Goal: Task Accomplishment & Management: Manage account settings

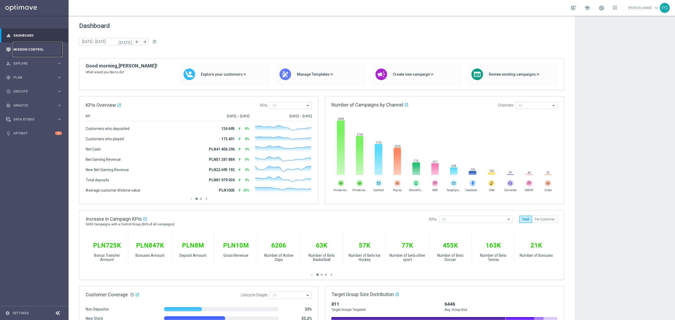
click at [47, 51] on link "Mission Control" at bounding box center [37, 49] width 48 height 14
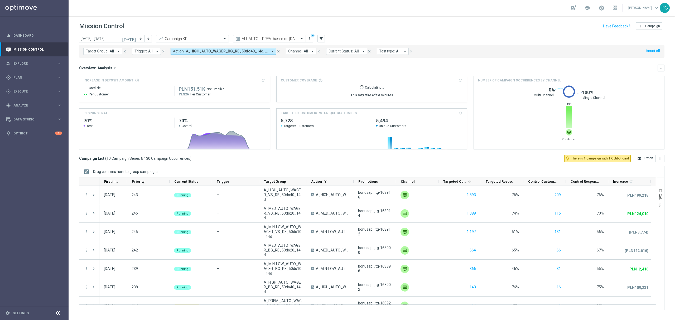
click at [203, 51] on span "A_HIGH_AUTO_WAGER_BG_RE_50do40_14d, A_HIGH_AUTO_WAGER_VS_RE_50do40_14d, A_MED_A…" at bounding box center [227, 51] width 82 height 4
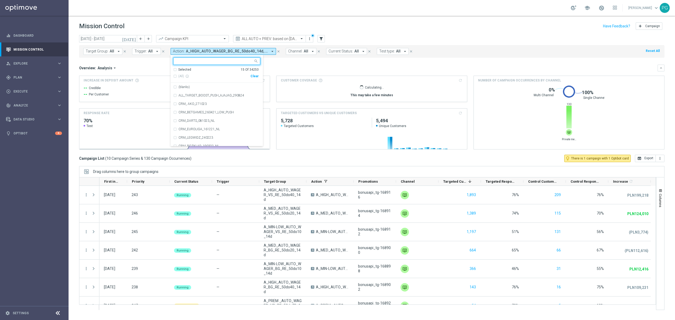
click at [0, 0] on div "Clear" at bounding box center [0, 0] width 0 height 0
click at [237, 59] on input "text" at bounding box center [214, 61] width 77 height 4
click at [199, 75] on span "(All Search Results)" at bounding box center [192, 76] width 29 height 4
type input "welcomein"
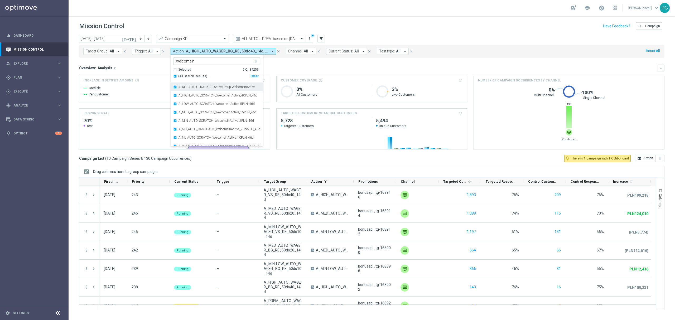
click at [197, 88] on label "A_ALL_AUTO_TRACKER_ActiveGroup-WelcomeInActive" at bounding box center [216, 86] width 77 height 3
click at [281, 61] on mini-dashboard "Overview: Analysis arrow_drop_down keyboard_arrow_down Increase In Deposit Amou…" at bounding box center [371, 106] width 585 height 97
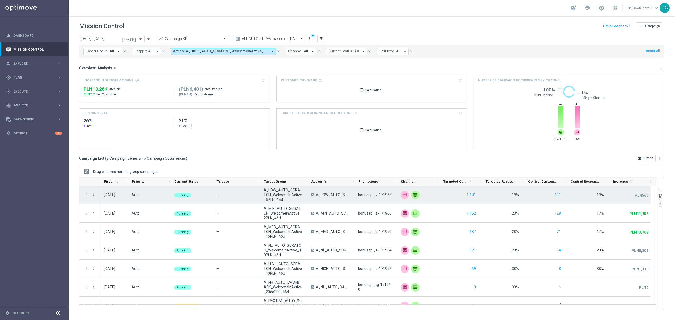
scroll to position [29, 0]
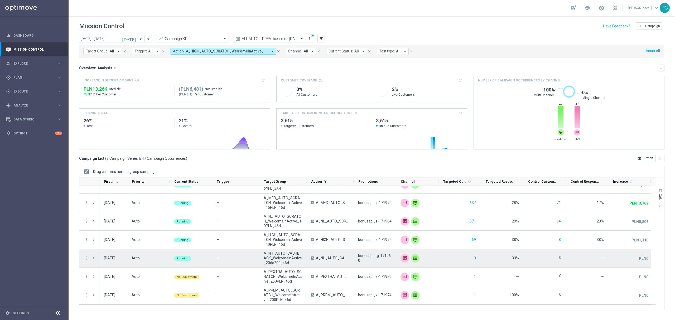
click at [93, 259] on span at bounding box center [93, 258] width 5 height 4
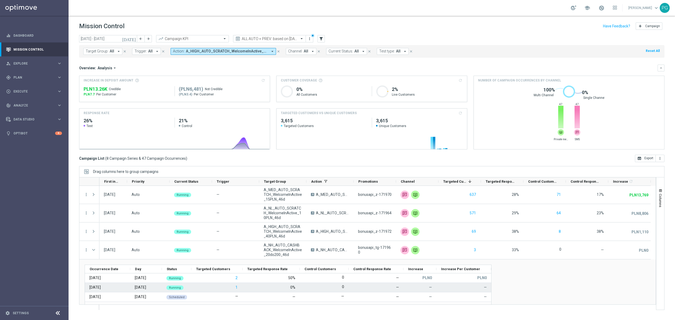
scroll to position [36, 0]
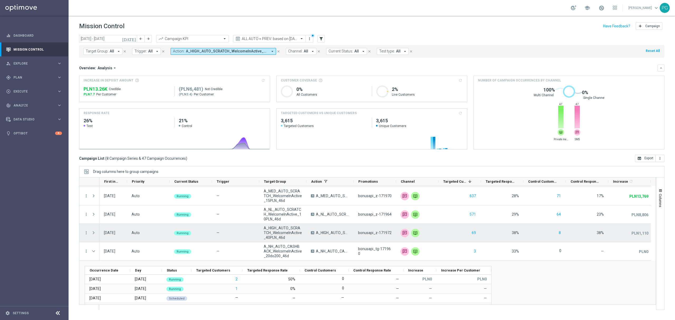
click at [95, 235] on span at bounding box center [93, 233] width 5 height 4
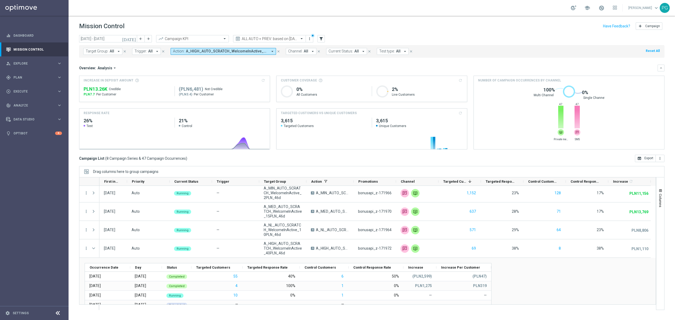
scroll to position [20, 0]
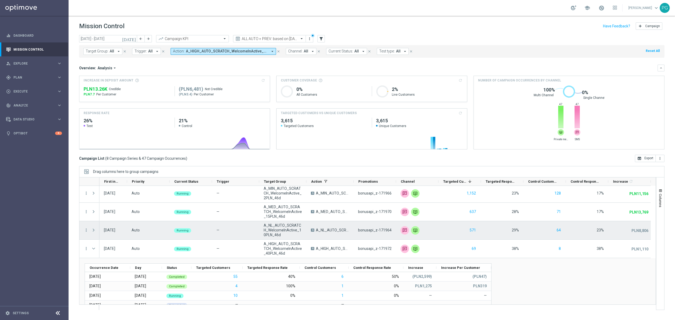
click at [93, 229] on span at bounding box center [93, 230] width 5 height 4
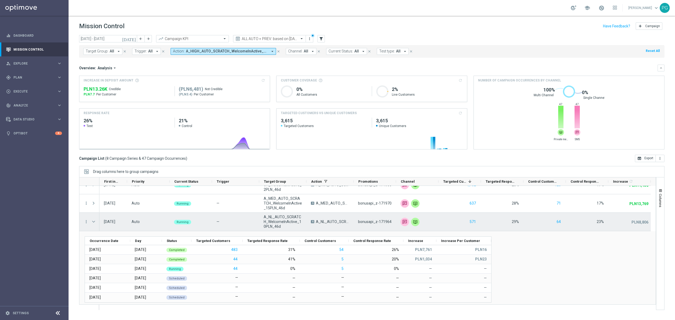
scroll to position [0, 0]
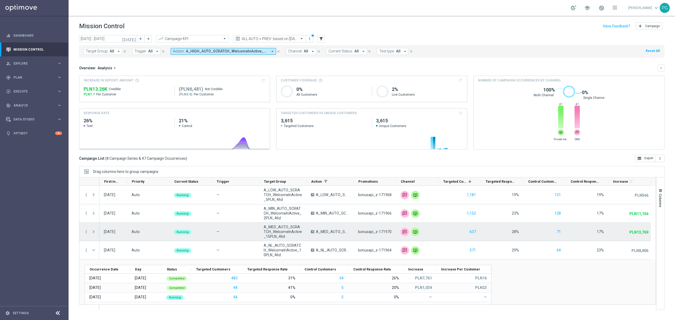
click at [94, 231] on span at bounding box center [93, 232] width 5 height 4
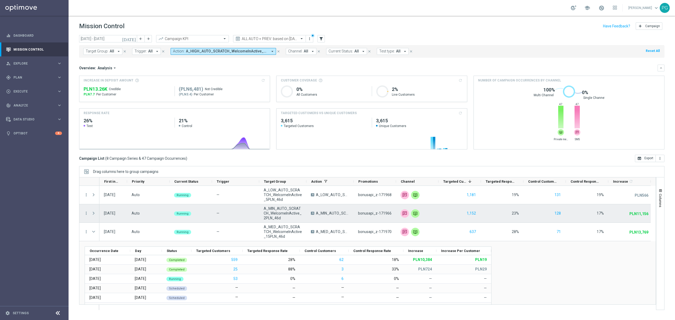
click at [94, 213] on span at bounding box center [93, 213] width 5 height 4
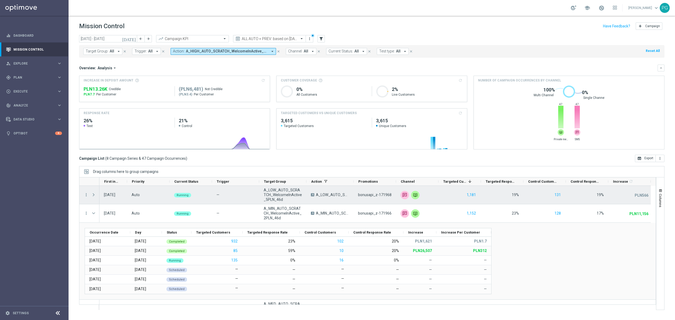
click at [94, 196] on span at bounding box center [93, 195] width 5 height 4
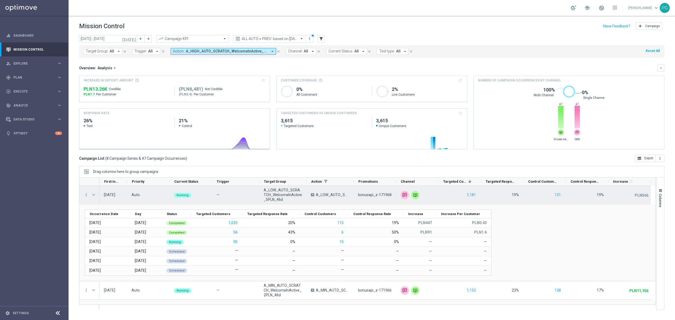
click at [91, 193] on span at bounding box center [93, 195] width 5 height 4
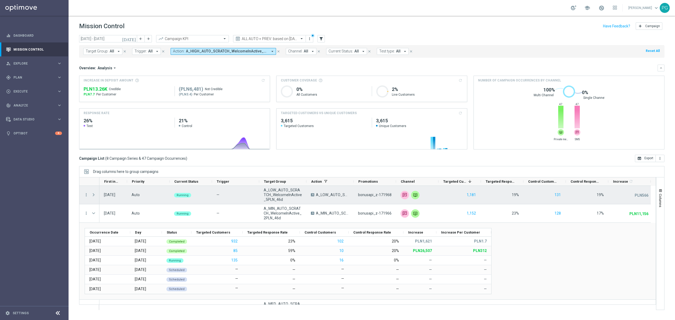
click at [93, 193] on span at bounding box center [93, 195] width 5 height 4
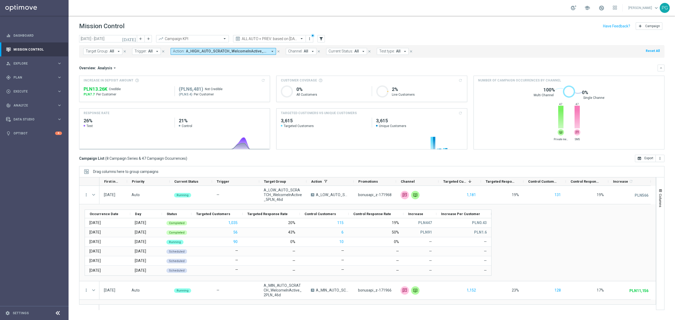
click at [231, 50] on span "A_HIGH_AUTO_SCRATCH_WelcomeInActive_40PLN_46d, A_LOW_AUTO_SCRATCH_WelcomeInActi…" at bounding box center [227, 51] width 82 height 4
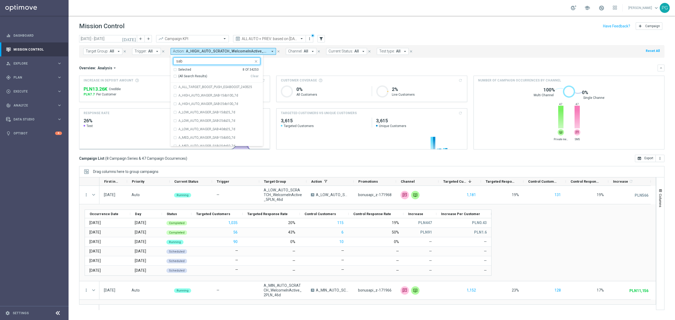
click at [191, 77] on span "(All Search Results)" at bounding box center [192, 76] width 29 height 4
type input "sab"
click at [301, 63] on mini-dashboard "Overview: Analysis arrow_drop_down keyboard_arrow_down Increase In Deposit Amou…" at bounding box center [371, 106] width 585 height 97
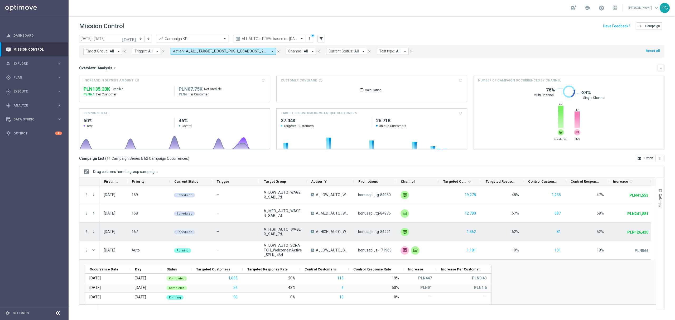
click at [86, 230] on icon "more_vert" at bounding box center [86, 231] width 5 height 5
click at [99, 234] on span "Campaign Details" at bounding box center [110, 236] width 27 height 4
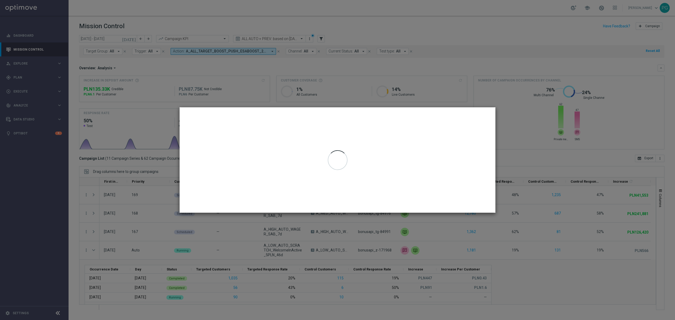
click at [153, 174] on modal-container at bounding box center [337, 160] width 675 height 320
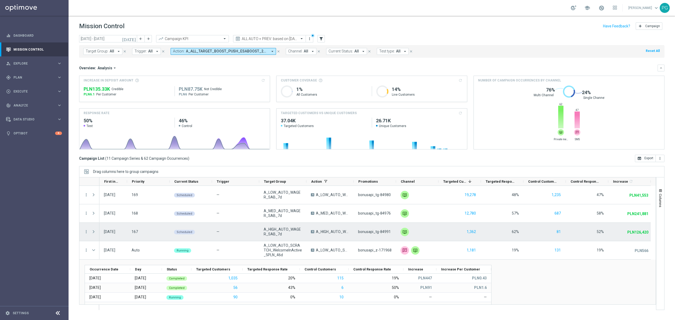
click at [95, 231] on span "Press SPACE to select this row." at bounding box center [93, 232] width 5 height 4
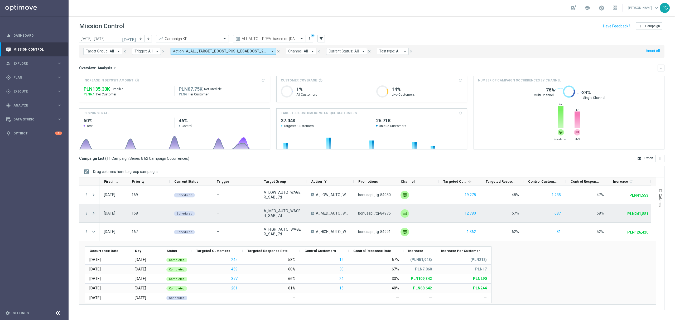
click at [96, 212] on span at bounding box center [93, 213] width 5 height 4
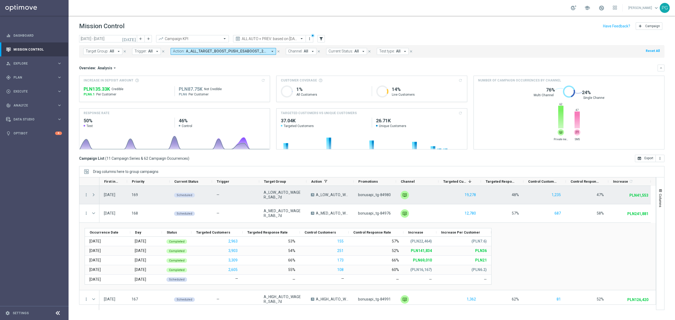
click at [97, 195] on div at bounding box center [94, 195] width 11 height 18
click at [96, 195] on span at bounding box center [94, 194] width 6 height 11
click at [92, 195] on span at bounding box center [93, 195] width 5 height 4
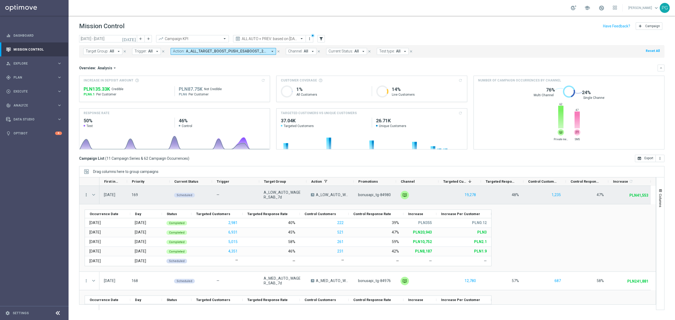
click at [86, 195] on icon "more_vert" at bounding box center [86, 194] width 5 height 5
click at [99, 200] on span "Campaign Details" at bounding box center [110, 199] width 27 height 4
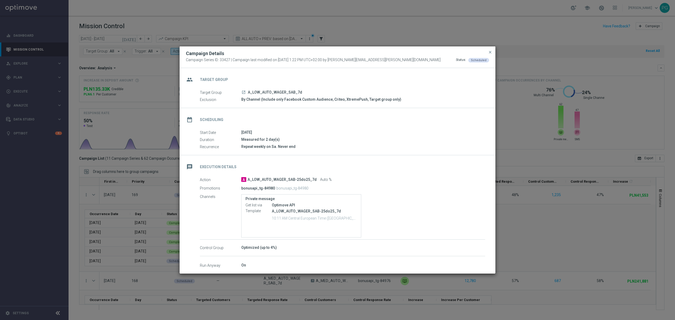
click at [243, 90] on icon "launch" at bounding box center [243, 92] width 4 height 4
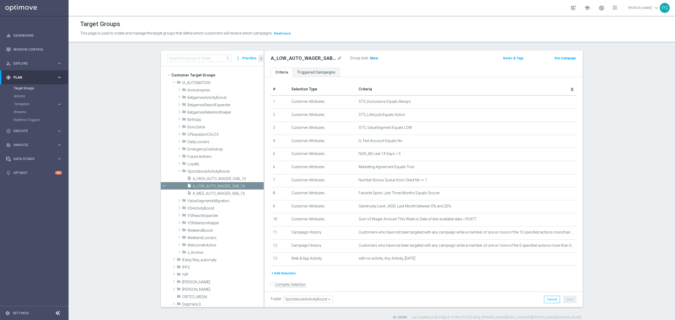
click at [370, 56] on span "Show" at bounding box center [374, 58] width 8 height 4
click at [557, 235] on icon "mode_edit" at bounding box center [559, 232] width 4 height 4
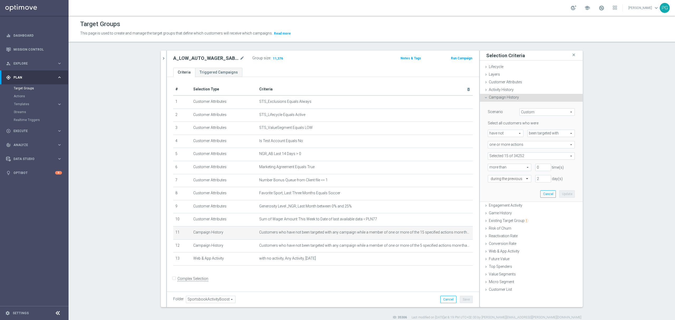
click at [541, 155] on span at bounding box center [531, 156] width 86 height 7
click at [510, 168] on span "Show Selected" at bounding box center [505, 167] width 20 height 4
click at [493, 168] on input "Show Selected" at bounding box center [491, 167] width 3 height 3
checkbox input "true"
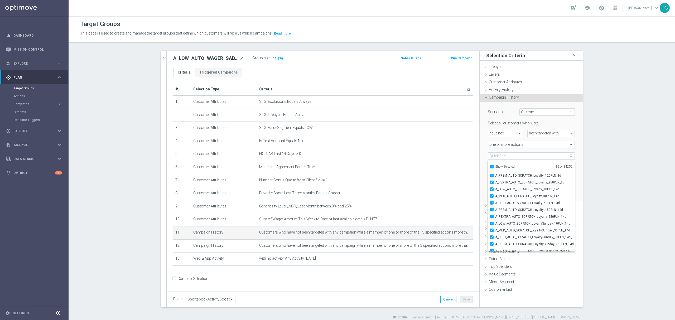
scroll to position [31, 0]
click at [480, 154] on div "Scenario Custom Custom arrow_drop_down search Select all customers who were hav…" at bounding box center [531, 152] width 103 height 100
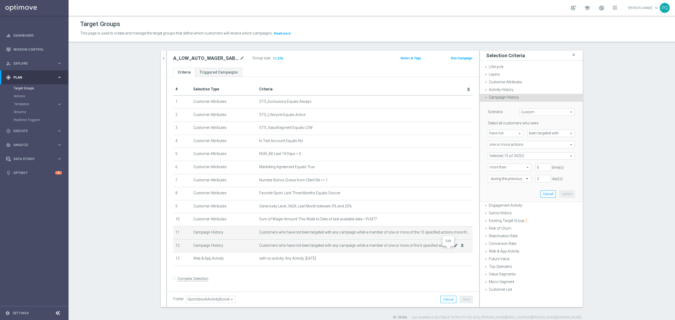
click at [454, 247] on icon "mode_edit" at bounding box center [456, 245] width 4 height 4
click at [514, 154] on span at bounding box center [531, 156] width 86 height 7
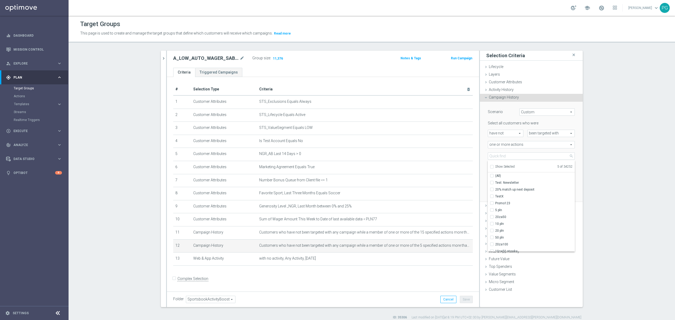
click at [506, 168] on span "Show Selected" at bounding box center [505, 167] width 20 height 4
click at [493, 168] on input "Show Selected" at bounding box center [491, 167] width 3 height 3
checkbox input "true"
click at [484, 160] on div "Scenario Custom Custom arrow_drop_down search Select all customers who were hav…" at bounding box center [531, 152] width 95 height 100
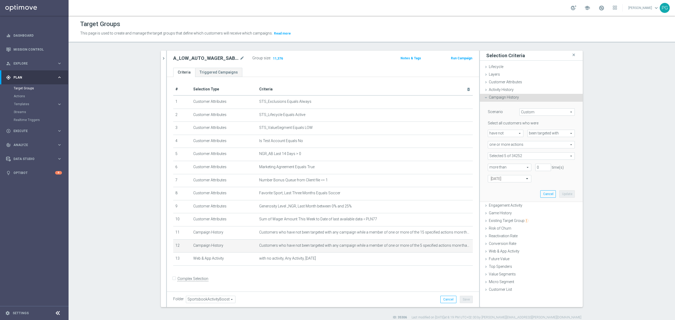
click at [33, 237] on sidenavbar "equalizer Dashboard Mission Control" at bounding box center [34, 160] width 69 height 320
click at [460, 235] on icon "delete_forever" at bounding box center [462, 232] width 4 height 4
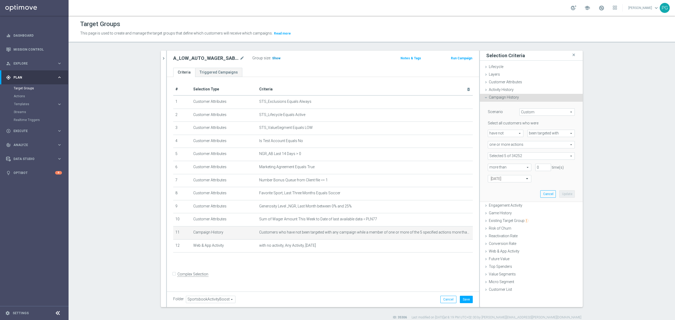
click at [272, 57] on span "Show" at bounding box center [276, 58] width 8 height 4
click at [162, 56] on icon "chevron_right" at bounding box center [163, 58] width 5 height 5
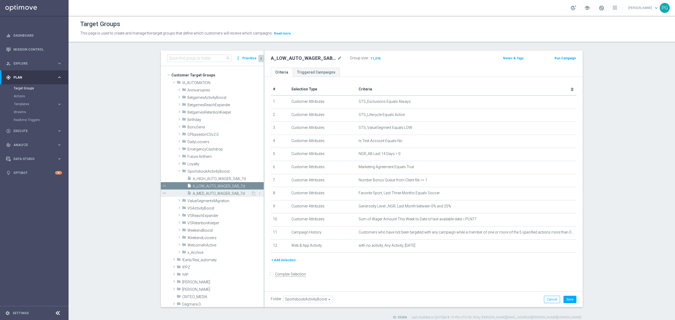
click at [211, 190] on div "insert_drive_file A_MED_AUTO_WAGER_SAB_7d" at bounding box center [219, 192] width 64 height 7
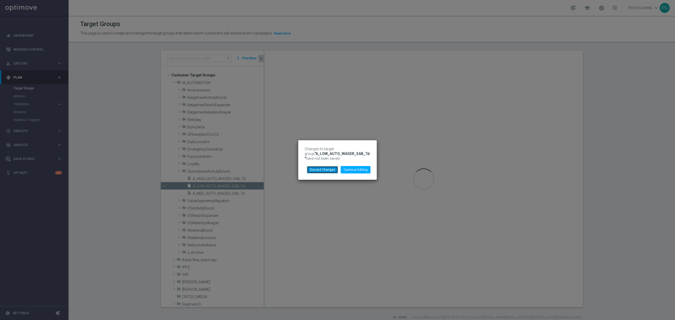
click at [326, 170] on button "Discard Changes" at bounding box center [322, 169] width 31 height 7
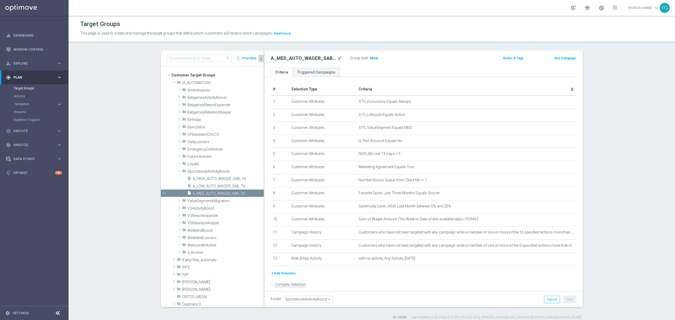
click at [371, 59] on span "Show" at bounding box center [374, 58] width 8 height 4
